Goal: Task Accomplishment & Management: Use online tool/utility

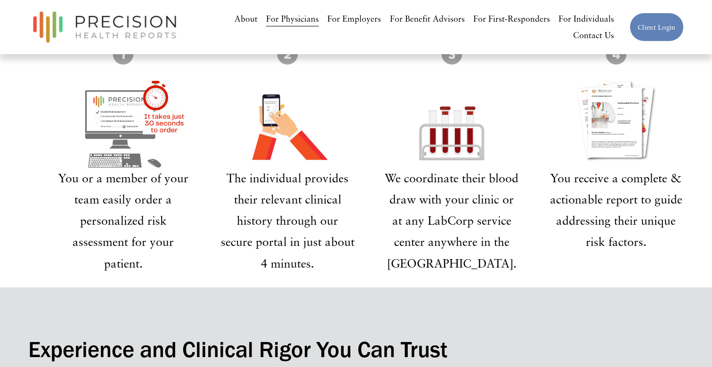
scroll to position [1675, 0]
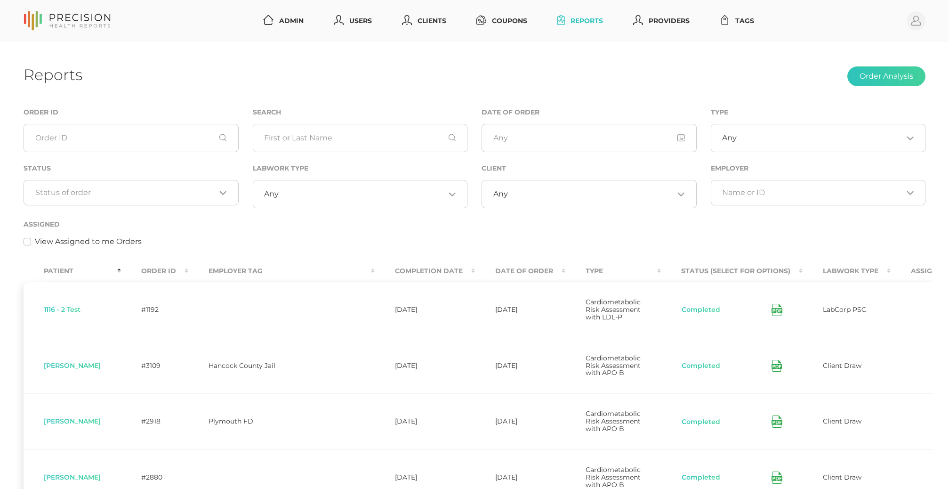
click at [151, 193] on input "Search for option" at bounding box center [125, 192] width 181 height 9
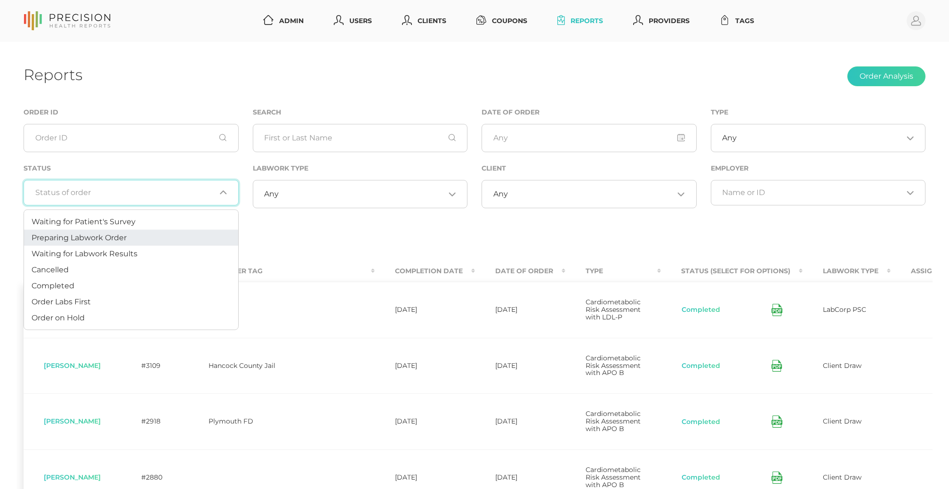
click at [138, 233] on li "Preparing Labwork Order" at bounding box center [131, 238] width 214 height 16
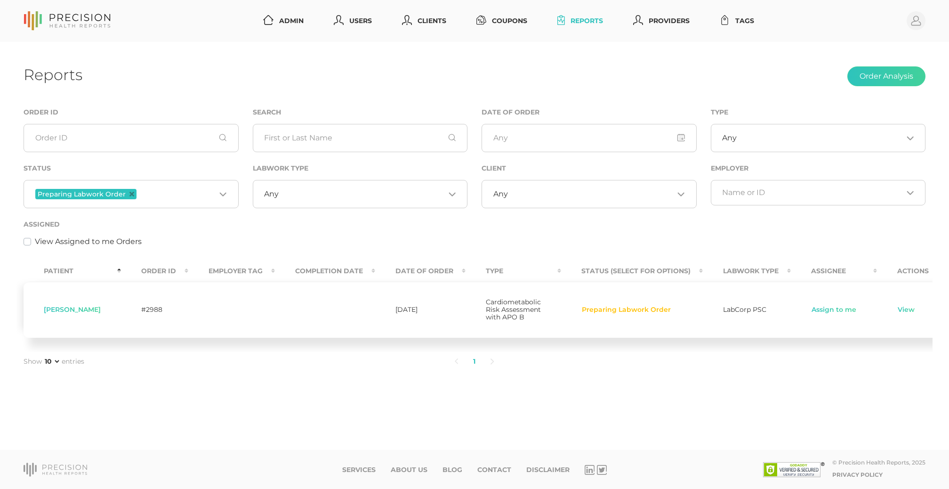
click at [164, 193] on input "Search for option" at bounding box center [176, 194] width 77 height 12
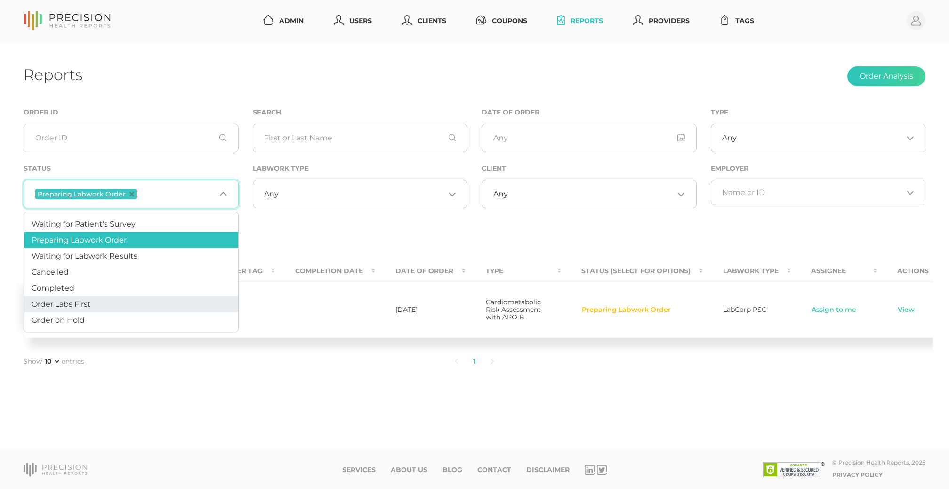
click at [117, 296] on li "Order Labs First" at bounding box center [131, 304] width 214 height 16
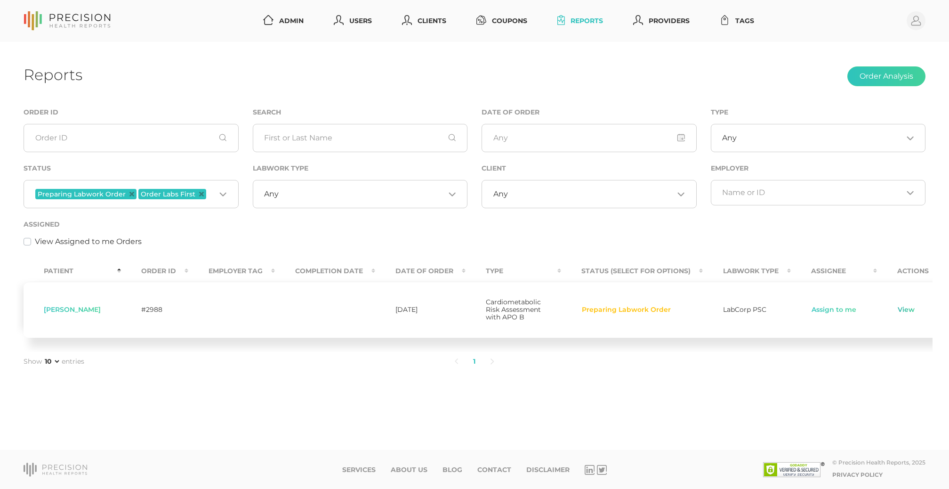
click at [898, 313] on link "View" at bounding box center [907, 309] width 18 height 9
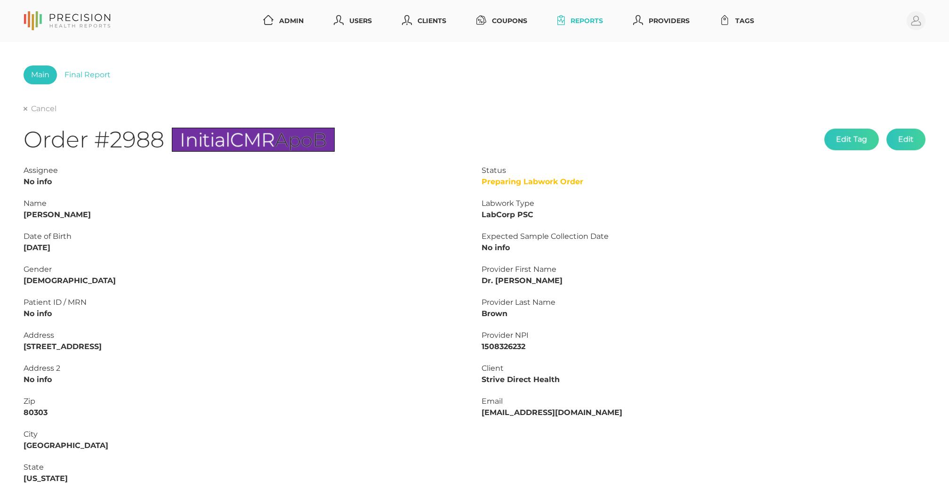
click at [113, 89] on div "Main Final Report Cancel Order #2988 Initial CMR ApoB Edit Tag Edit Status Prep…" at bounding box center [475, 321] width 902 height 512
click at [55, 215] on strong "Chad Johnson" at bounding box center [57, 214] width 67 height 9
copy strong "Johnson"
click at [25, 210] on strong "Chad Johnson" at bounding box center [57, 214] width 67 height 9
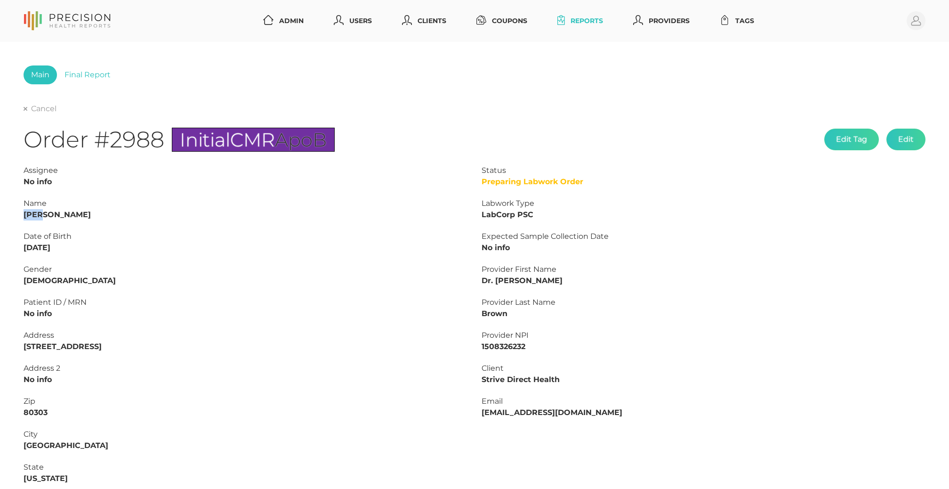
click at [25, 210] on strong "Chad Johnson" at bounding box center [57, 214] width 67 height 9
copy strong "Chad"
drag, startPoint x: 68, startPoint y: 245, endPoint x: 10, endPoint y: 245, distance: 57.9
click at [10, 245] on div "Main Final Report Cancel Order #2988 Initial CMR ApoB Edit Tag Edit Status Prep…" at bounding box center [474, 321] width 949 height 559
copy strong "09/15/1982"
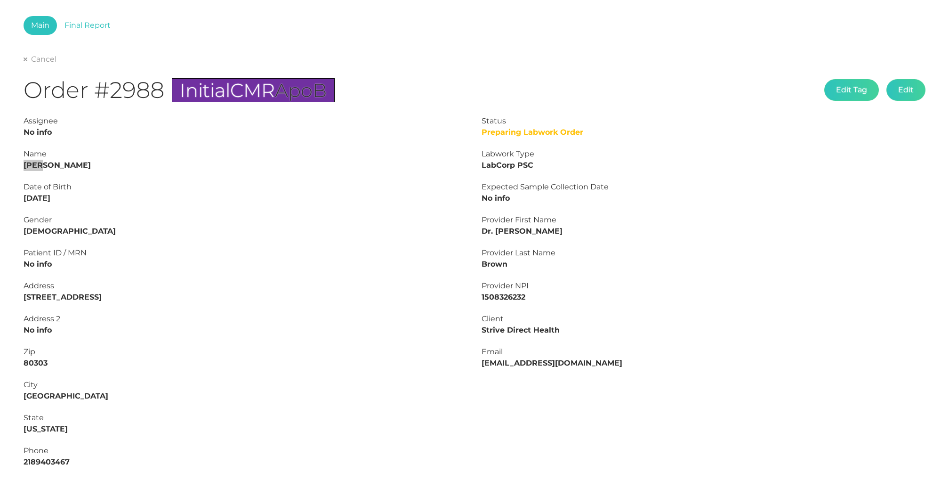
scroll to position [57, 0]
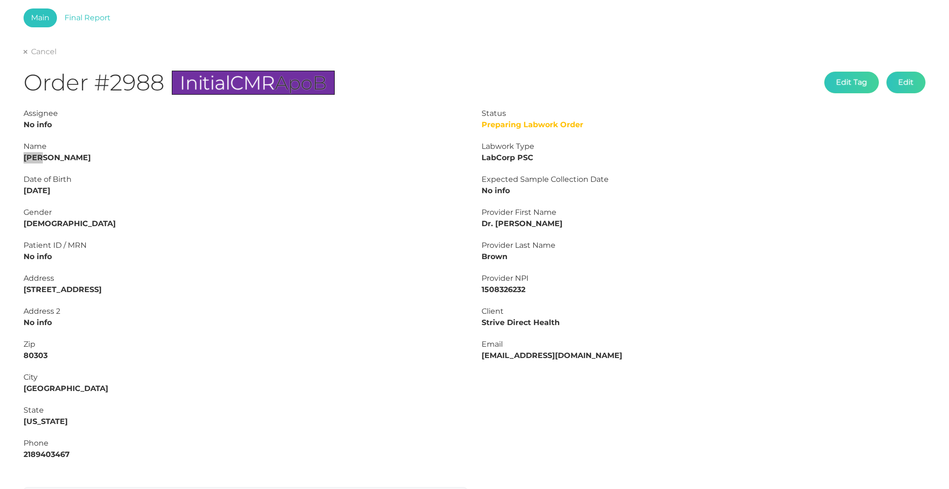
drag, startPoint x: 151, startPoint y: 288, endPoint x: 2, endPoint y: 289, distance: 148.8
click at [2, 289] on div "Main Final Report Cancel Order #2988 Initial CMR ApoB Edit Tag Edit Status Prep…" at bounding box center [474, 264] width 949 height 559
copy strong "1044 White Hawk Ranch Drive"
click at [34, 351] on strong "80303" at bounding box center [36, 355] width 24 height 9
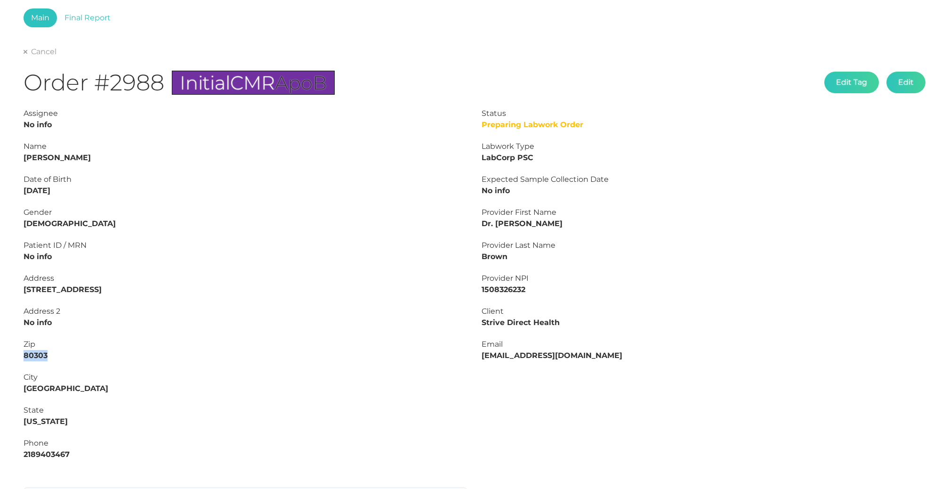
copy strong "80303"
click at [37, 450] on strong "2189403467" at bounding box center [47, 454] width 46 height 9
copy strong "2189403467"
click at [506, 285] on strong "1508326232" at bounding box center [504, 289] width 44 height 9
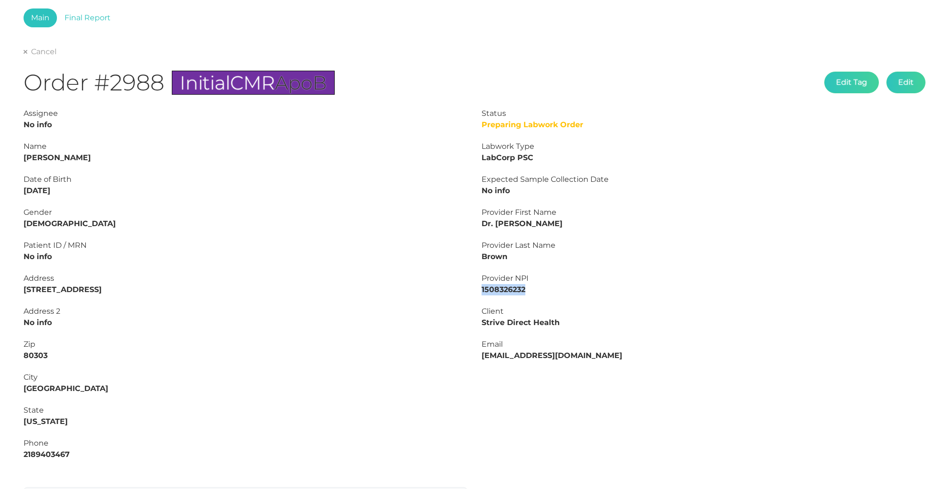
click at [506, 285] on strong "1508326232" at bounding box center [504, 289] width 44 height 9
copy strong "1508326232"
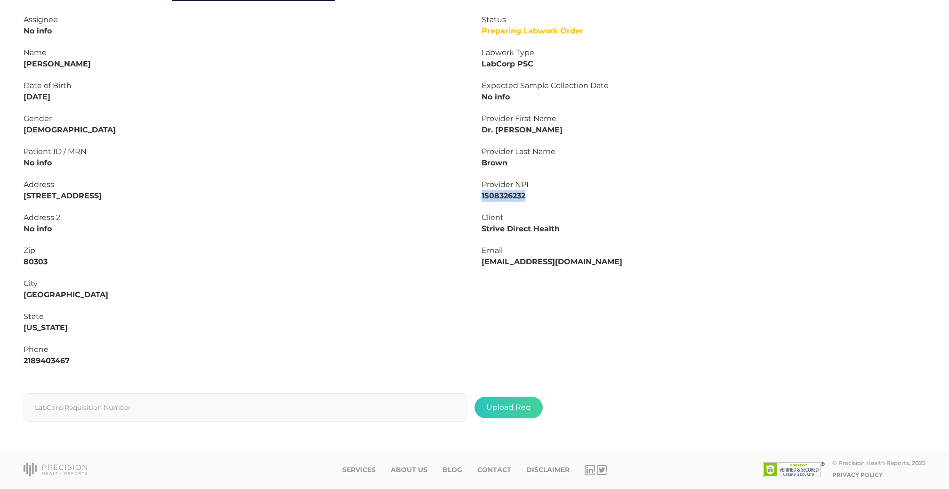
click at [174, 423] on fieldset "LabCorp Requisition Number" at bounding box center [246, 407] width 444 height 39
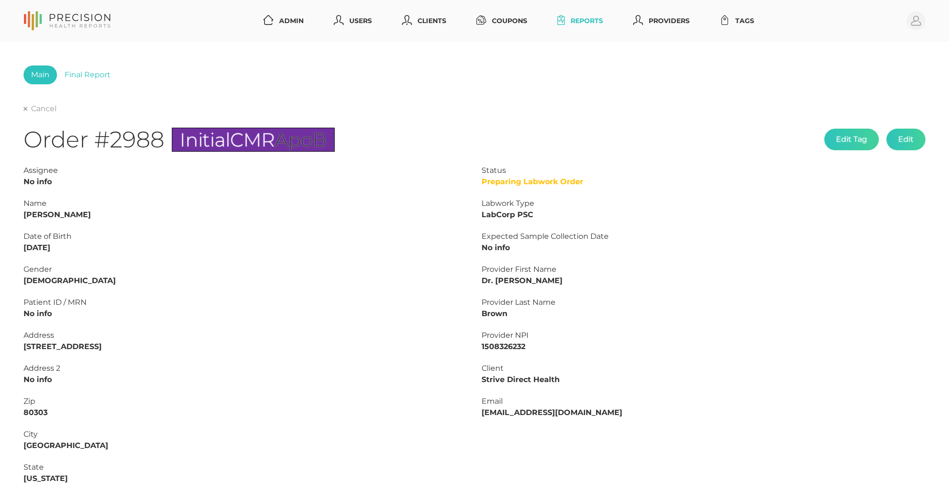
scroll to position [0, 0]
click at [47, 111] on link "Cancel" at bounding box center [40, 108] width 33 height 9
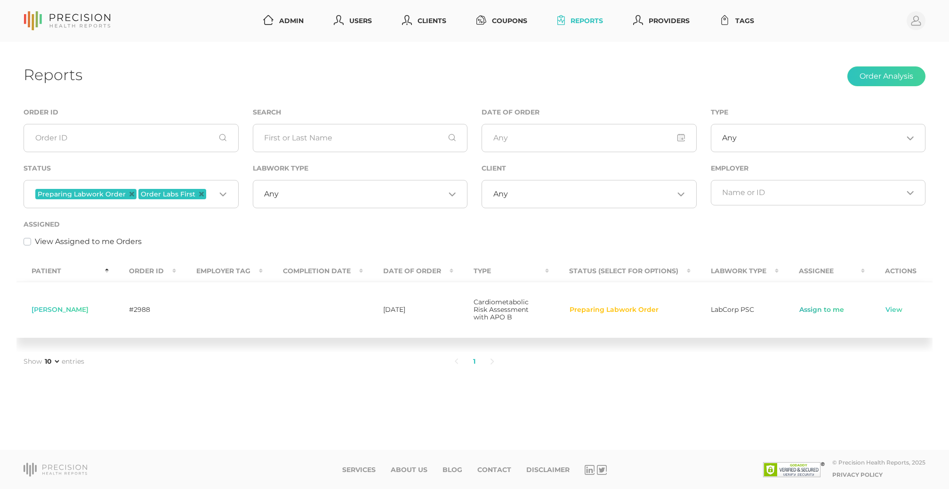
scroll to position [0, 12]
click at [820, 313] on link "Assign to me" at bounding box center [823, 309] width 46 height 9
click at [885, 312] on link "View" at bounding box center [894, 309] width 18 height 9
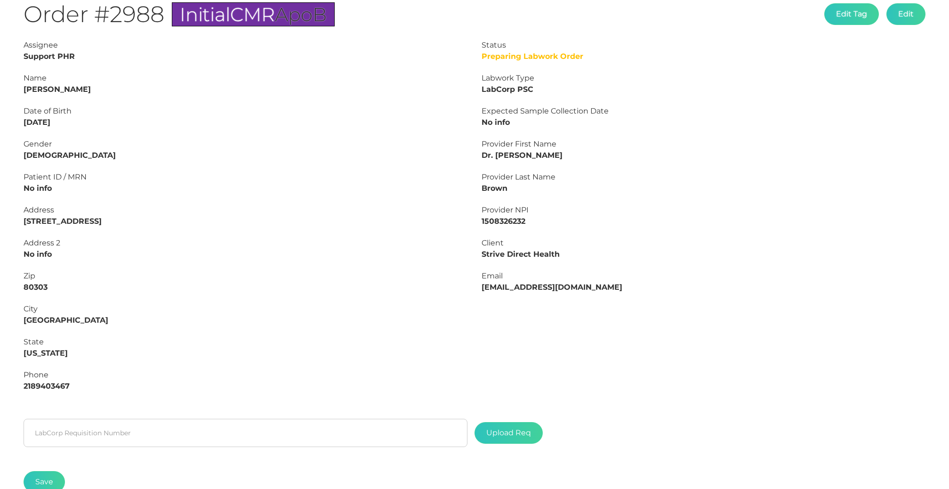
scroll to position [146, 0]
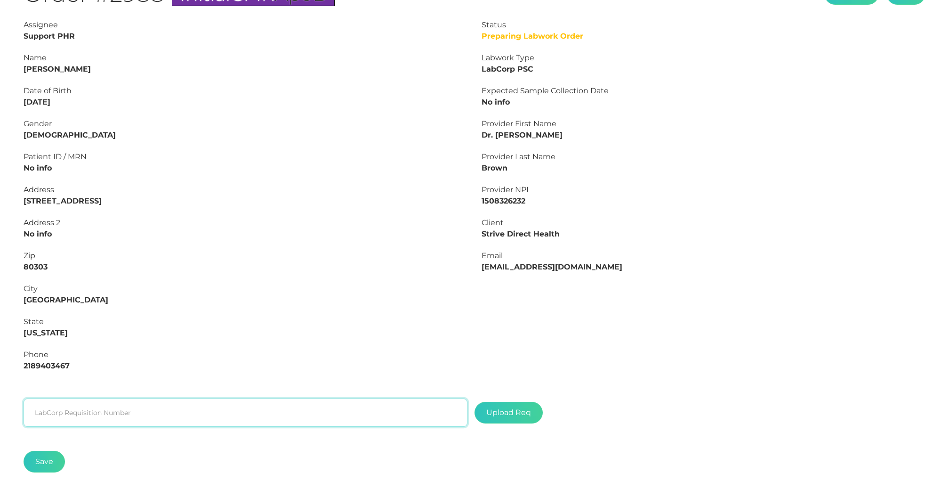
click at [285, 408] on input "text" at bounding box center [246, 412] width 444 height 28
paste input "L2506522775"
type input "L2506522775"
click at [511, 409] on label at bounding box center [508, 412] width 67 height 21
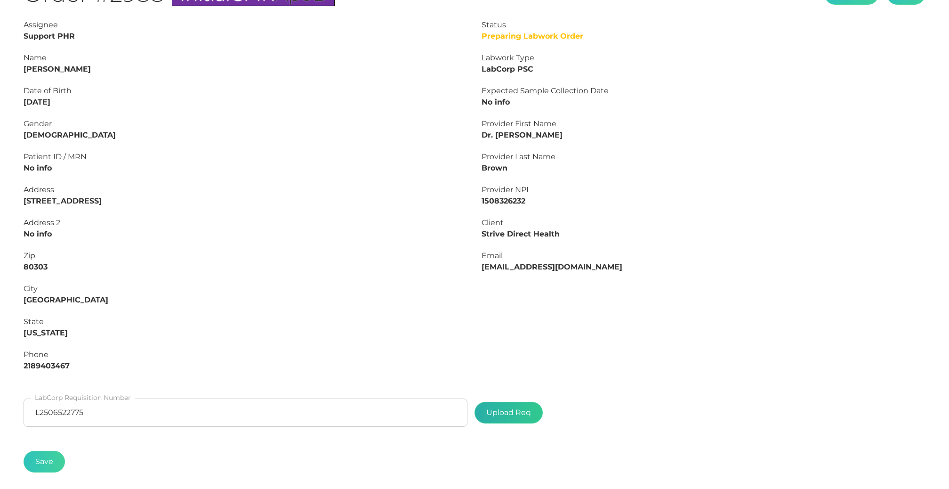
type input "C:\fakepath\2a20a527-698f-4b92-99da-052a4d5e27f6.pdf"
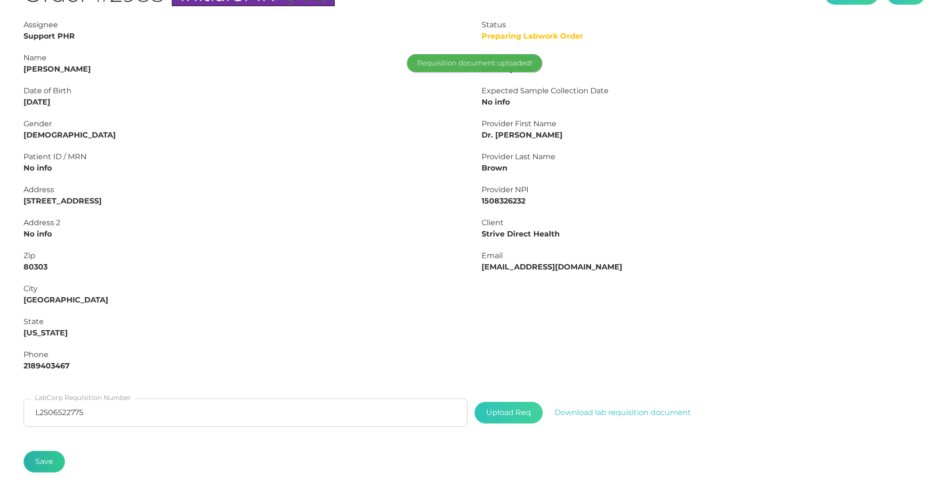
click at [58, 458] on button "Save" at bounding box center [44, 462] width 41 height 22
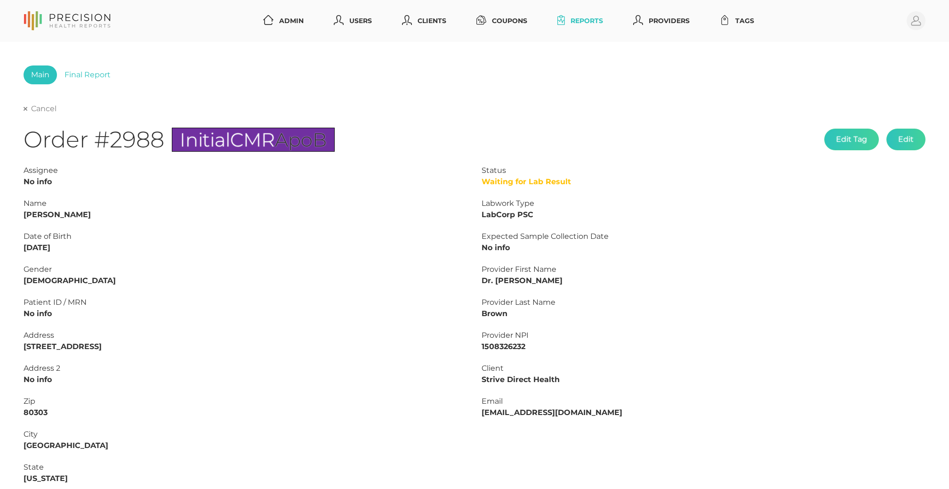
scroll to position [0, 0]
click at [35, 110] on link "Cancel" at bounding box center [40, 108] width 33 height 9
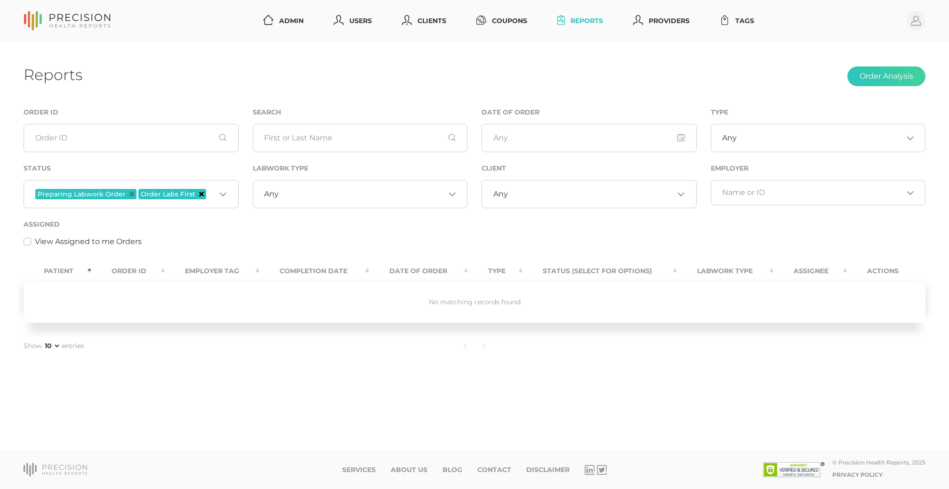
click at [199, 196] on icon "Deselect Order Labs First" at bounding box center [201, 194] width 5 height 5
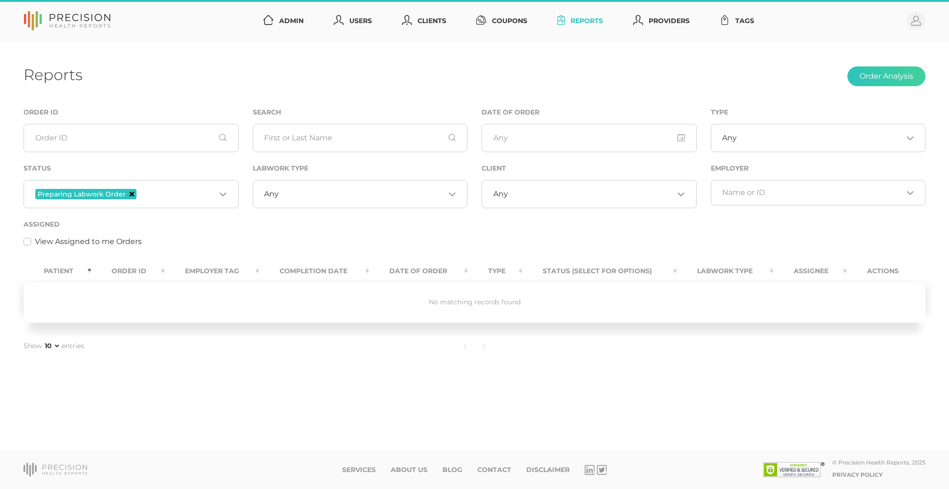
click at [129, 193] on icon "Deselect Preparing Labwork Order" at bounding box center [131, 194] width 5 height 5
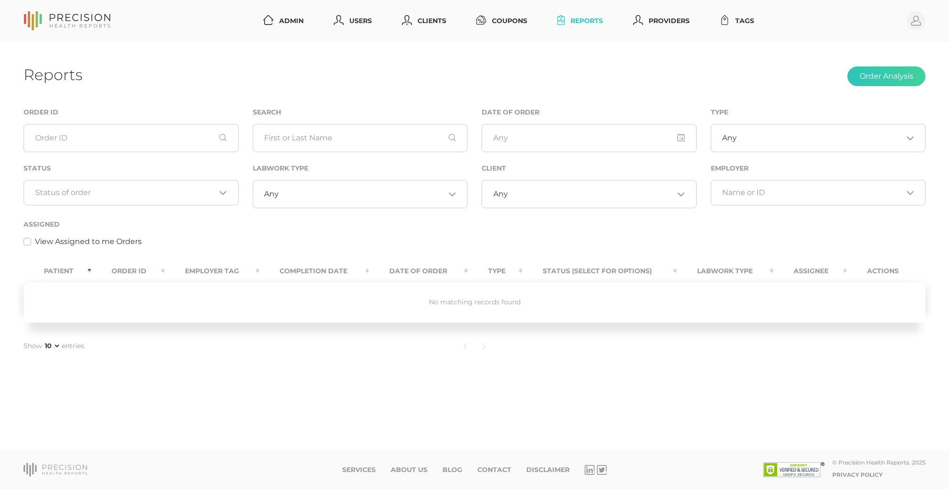
click at [179, 206] on div "Status Loading..." at bounding box center [130, 190] width 229 height 56
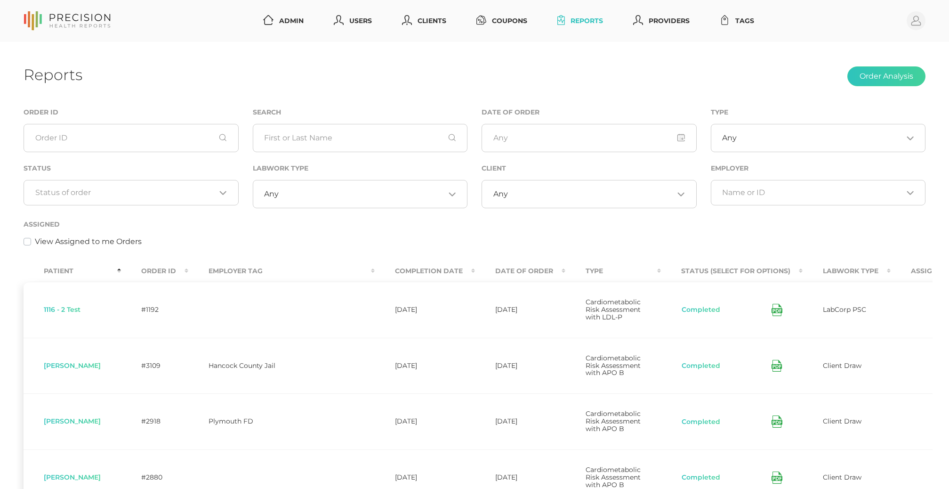
click at [179, 225] on div "Assigned View Assigned to me Orders" at bounding box center [475, 232] width 902 height 29
click at [164, 276] on th "Order ID" at bounding box center [154, 270] width 67 height 21
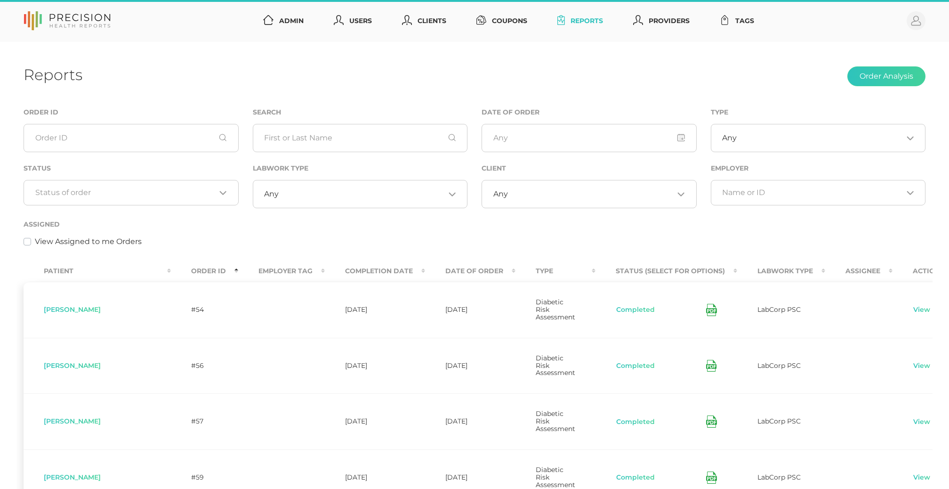
click at [171, 273] on th "Order ID" at bounding box center [204, 270] width 67 height 21
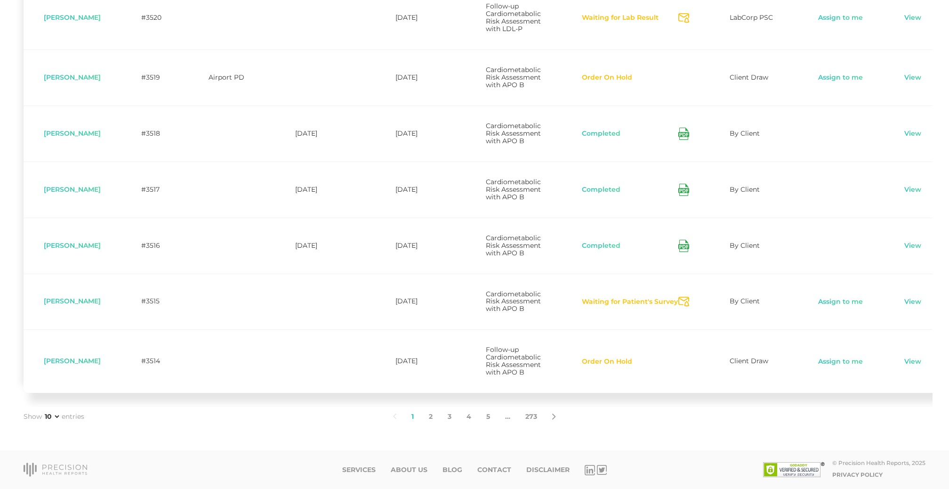
scroll to position [518, 0]
click at [430, 417] on link "2" at bounding box center [430, 417] width 19 height 20
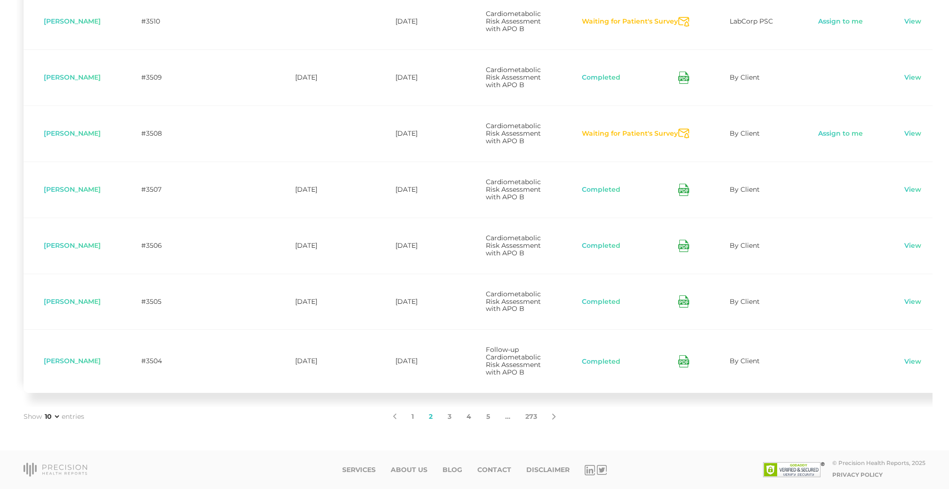
scroll to position [511, 0]
click at [450, 418] on link "3" at bounding box center [449, 417] width 19 height 20
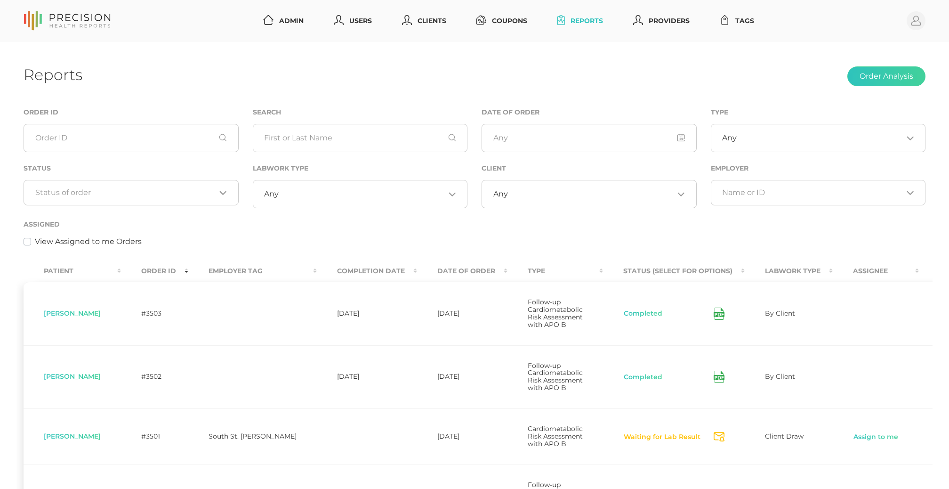
scroll to position [0, 0]
